Goal: Task Accomplishment & Management: Manage account settings

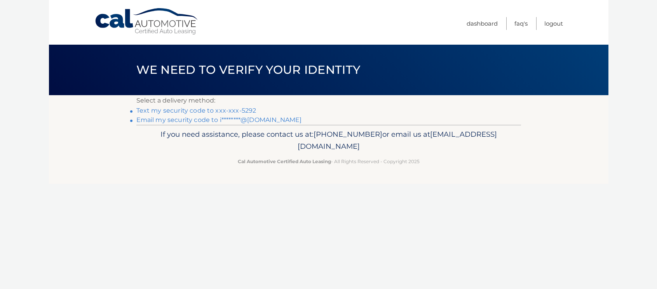
click at [186, 108] on link "Text my security code to xxx-xxx-5292" at bounding box center [196, 110] width 120 height 7
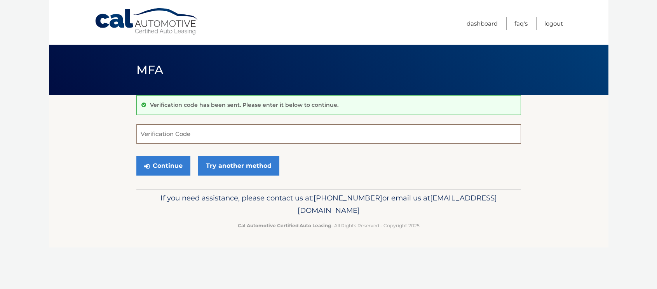
click at [181, 135] on input "Verification Code" at bounding box center [328, 133] width 385 height 19
type input "563925"
click at [172, 167] on button "Continue" at bounding box center [163, 165] width 54 height 19
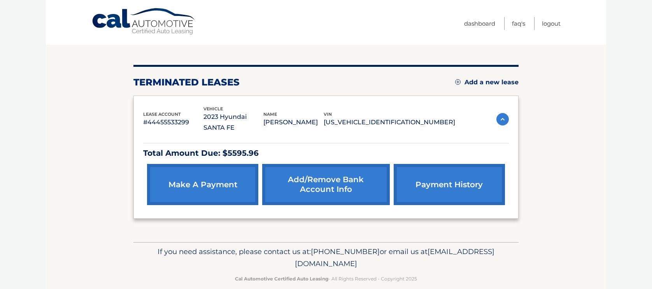
scroll to position [66, 0]
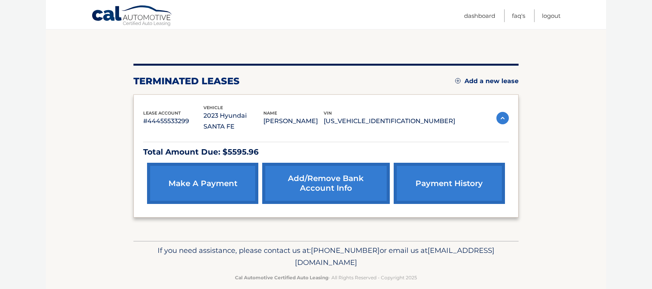
click at [434, 172] on link "payment history" at bounding box center [448, 183] width 111 height 41
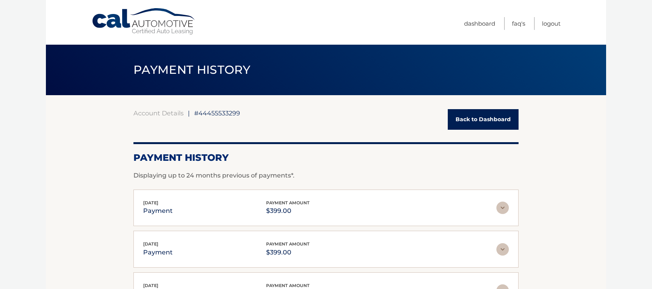
click at [492, 117] on link "Back to Dashboard" at bounding box center [482, 119] width 71 height 21
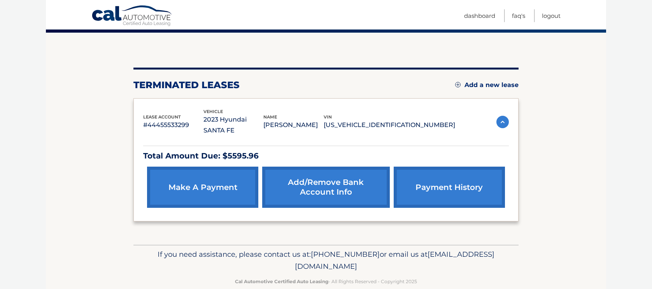
scroll to position [66, 0]
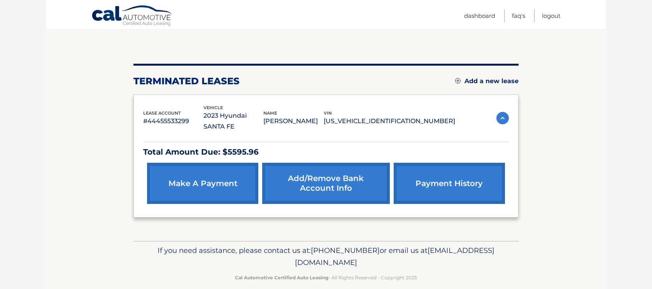
click at [198, 176] on link "make a payment" at bounding box center [202, 183] width 111 height 41
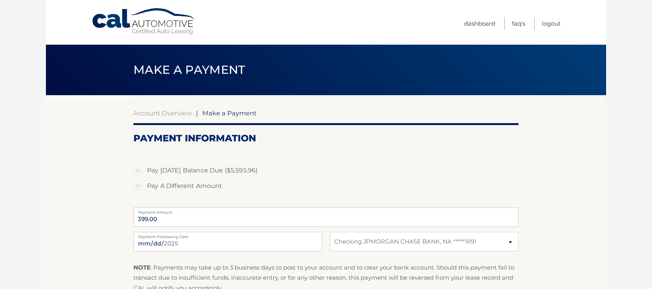
select select "ZThlMWVkMzItNTA0YS00MjJlLTlmOWUtMzA3NGY2YTBlMTJj"
click at [549, 22] on link "Logout" at bounding box center [551, 23] width 19 height 13
